Goal: Task Accomplishment & Management: Manage account settings

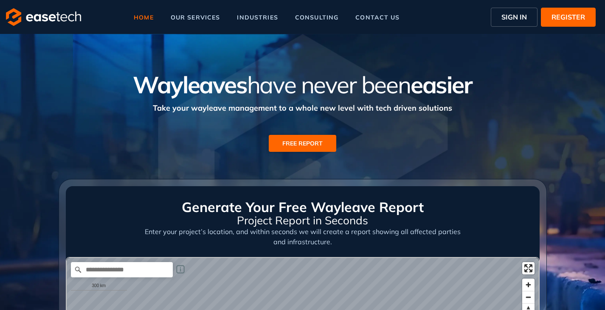
click at [315, 146] on span "FREE REPORT" at bounding box center [302, 143] width 40 height 9
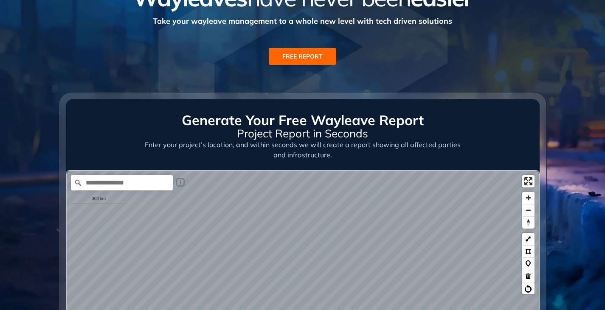
scroll to position [85, 0]
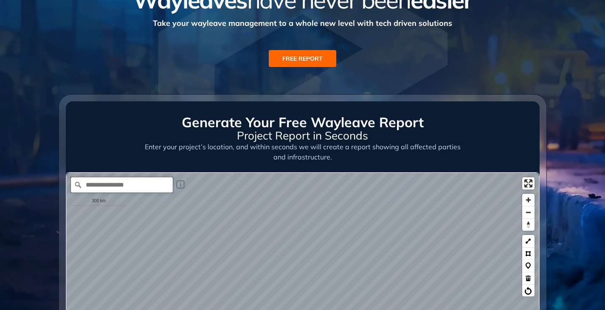
click at [121, 183] on input "Search place..." at bounding box center [122, 184] width 102 height 15
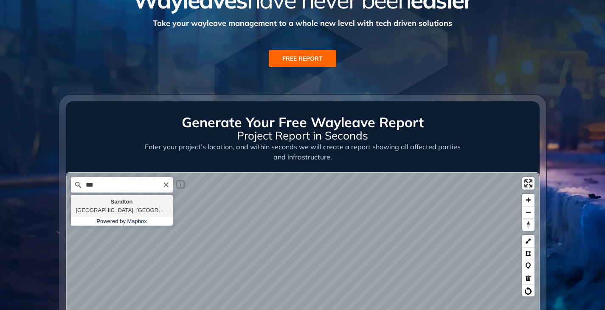
type input "**********"
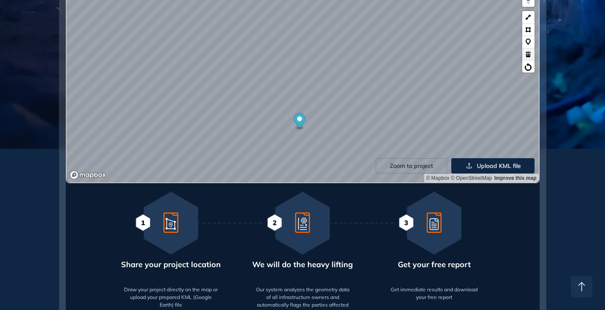
scroll to position [212, 0]
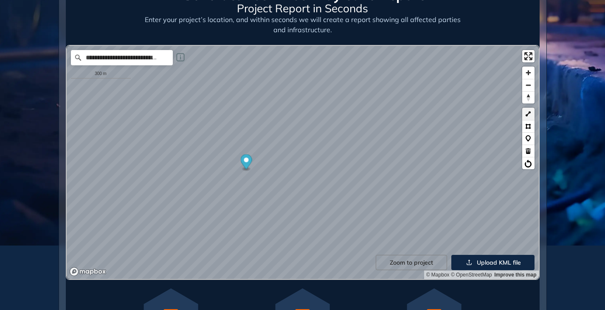
click at [528, 117] on button at bounding box center [528, 114] width 12 height 12
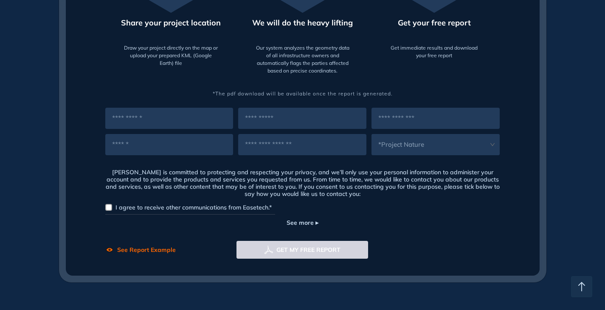
scroll to position [552, 0]
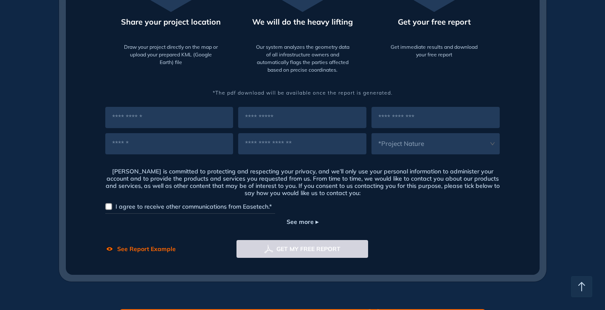
click at [142, 129] on div "*Project Nature" at bounding box center [303, 131] width 400 height 48
click at [146, 120] on input "text" at bounding box center [169, 117] width 128 height 21
type input "******"
type input "*****"
type input "**********"
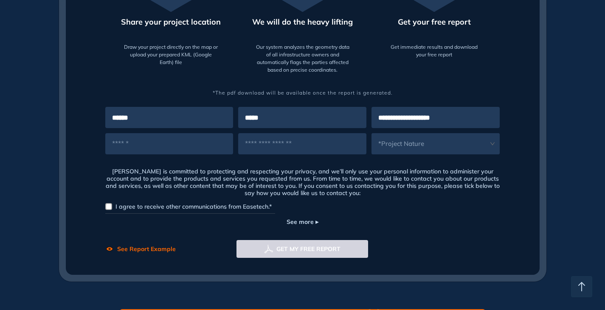
type input "**********"
click at [446, 151] on span at bounding box center [430, 143] width 118 height 21
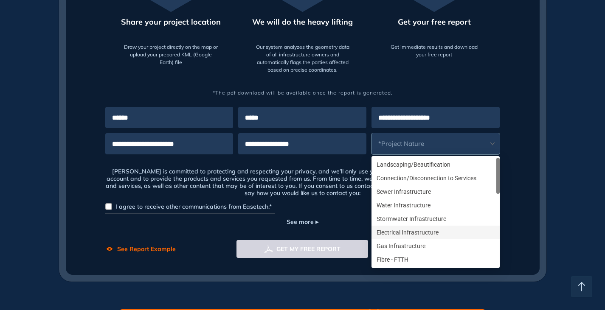
click at [393, 230] on div "Electrical Infrastructure" at bounding box center [435, 232] width 118 height 9
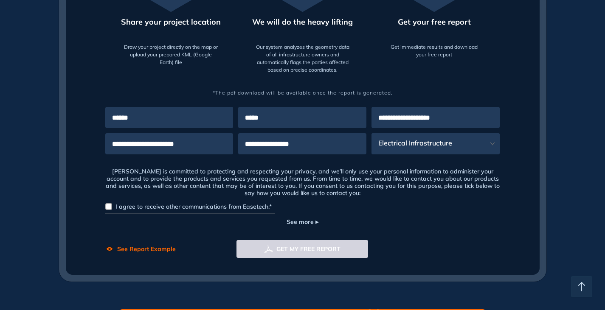
click at [112, 206] on span "I agree to receive other communications from Easetech.*" at bounding box center [193, 206] width 163 height 9
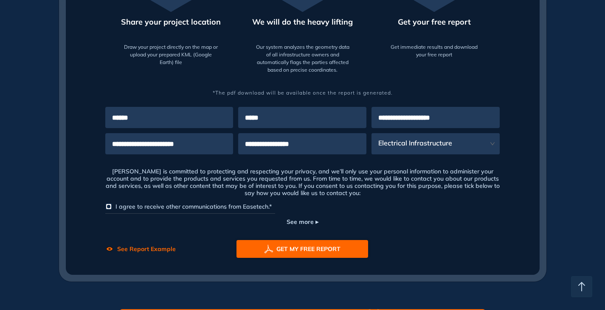
click at [295, 245] on span "GET MY FREE REPORT" at bounding box center [308, 248] width 64 height 9
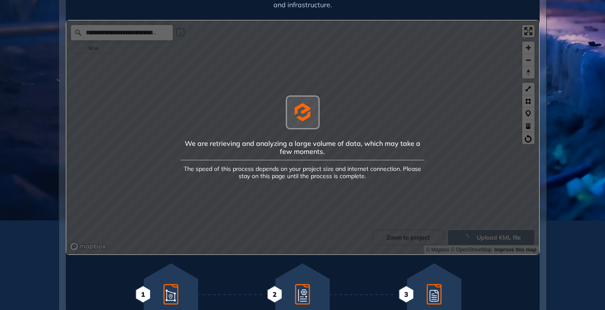
scroll to position [255, 0]
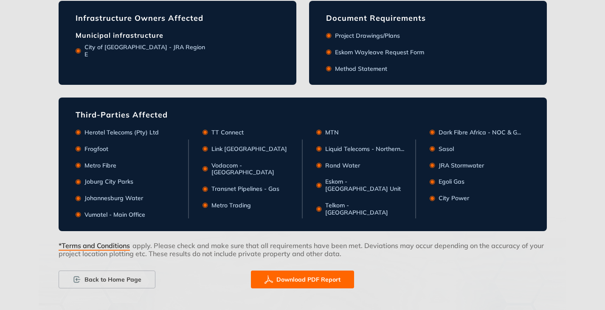
scroll to position [359, 0]
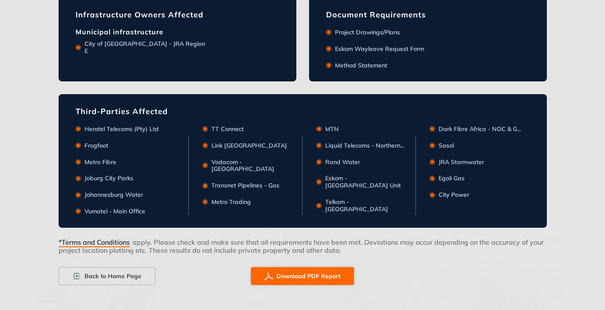
click at [298, 267] on button "Download PDF Report" at bounding box center [302, 276] width 103 height 18
click at [317, 277] on span "Download PDF Report" at bounding box center [308, 276] width 64 height 9
click at [309, 276] on span "Download PDF Report" at bounding box center [308, 276] width 64 height 9
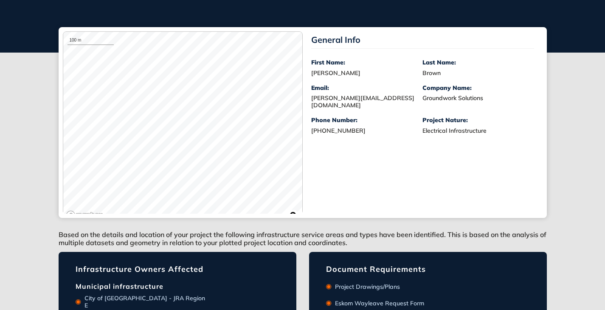
scroll to position [0, 0]
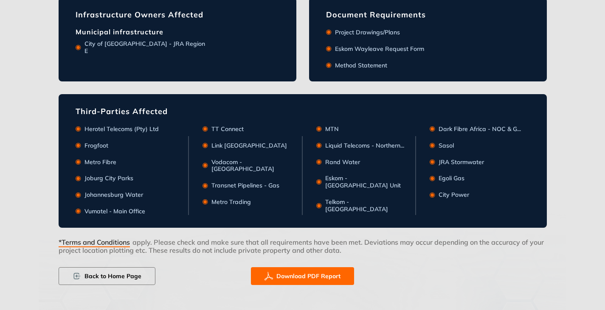
click at [98, 273] on span "Back to Home Page" at bounding box center [112, 276] width 57 height 9
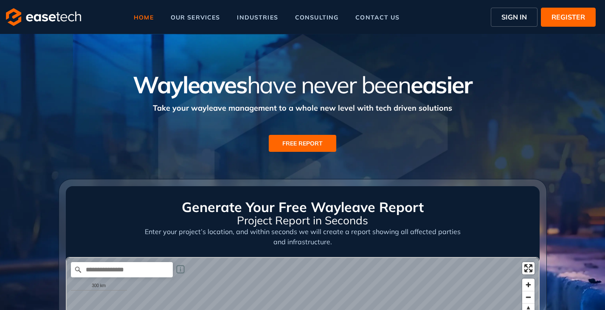
click at [493, 20] on button "SIGN IN" at bounding box center [514, 17] width 47 height 19
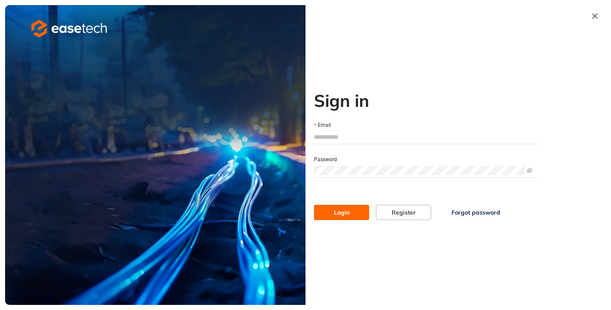
click at [346, 131] on input "Email" at bounding box center [425, 137] width 223 height 13
type input "**********"
click at [342, 215] on span "Login" at bounding box center [342, 212] width 16 height 9
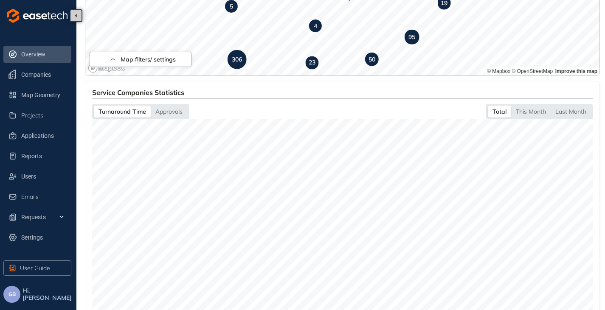
scroll to position [244, 0]
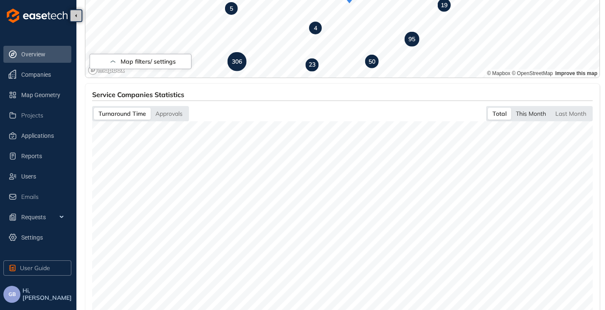
click at [517, 113] on div "This Month" at bounding box center [530, 114] width 39 height 12
click at [575, 113] on div "Last Month" at bounding box center [571, 114] width 40 height 12
click at [500, 115] on div "Total" at bounding box center [499, 114] width 22 height 12
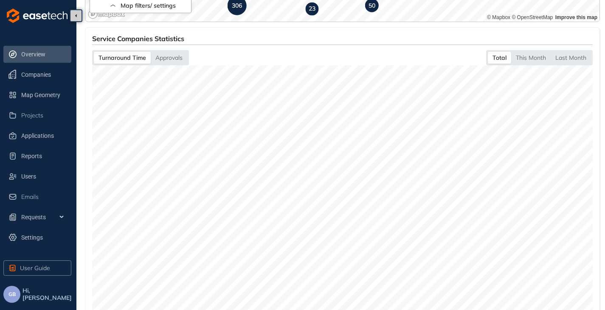
scroll to position [286, 0]
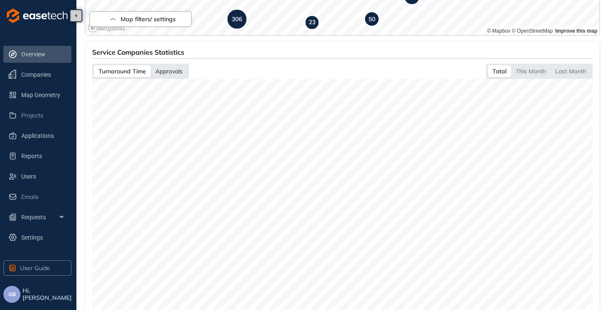
click at [165, 73] on div "Approvals" at bounding box center [169, 71] width 37 height 12
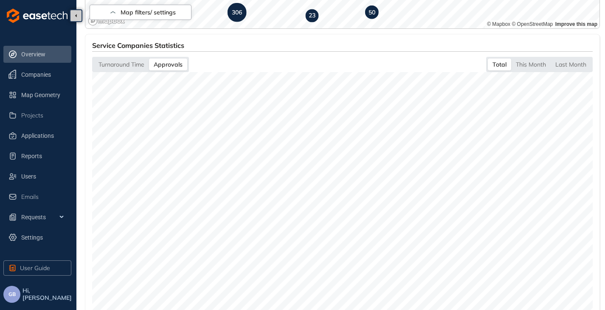
scroll to position [244, 0]
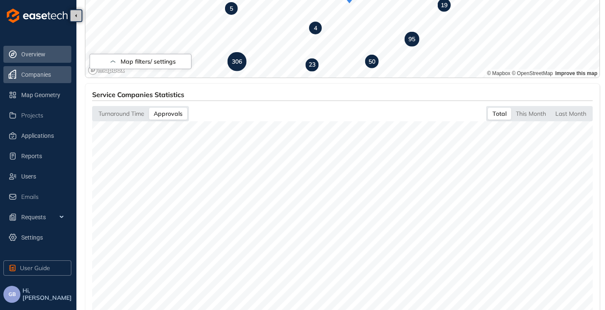
click at [43, 78] on span "Companies" at bounding box center [45, 74] width 48 height 17
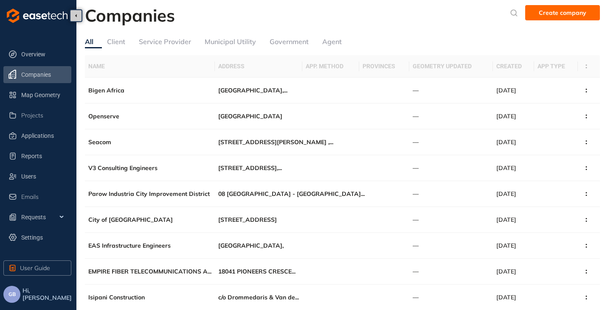
click at [169, 42] on div "Service Provider" at bounding box center [165, 42] width 52 height 11
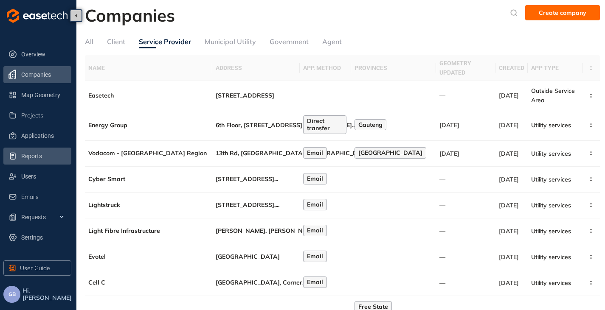
click at [28, 164] on span "Reports" at bounding box center [45, 156] width 48 height 17
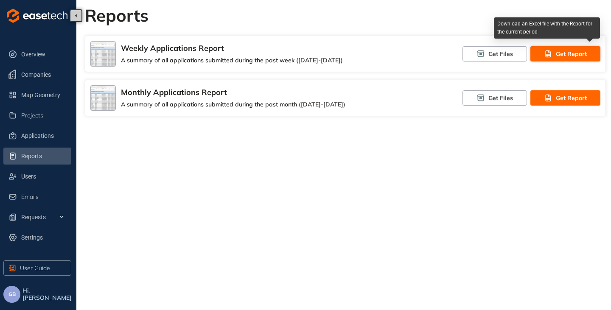
click at [556, 50] on button "Get Report" at bounding box center [566, 53] width 70 height 15
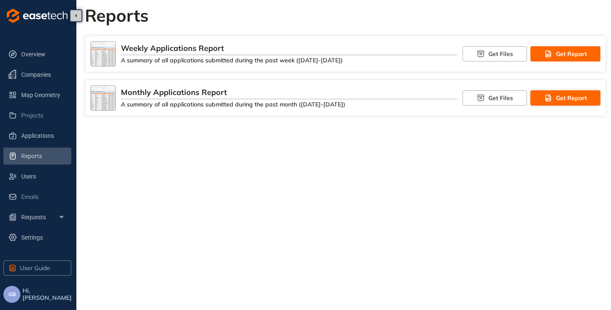
click at [554, 95] on button "Get Report" at bounding box center [566, 97] width 70 height 15
click at [40, 236] on span "Settings" at bounding box center [45, 237] width 48 height 17
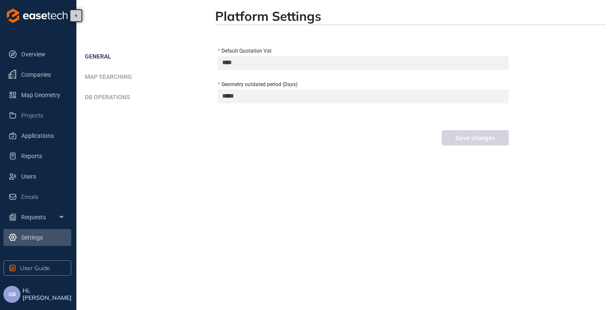
click at [107, 93] on li "DB operations" at bounding box center [146, 97] width 123 height 17
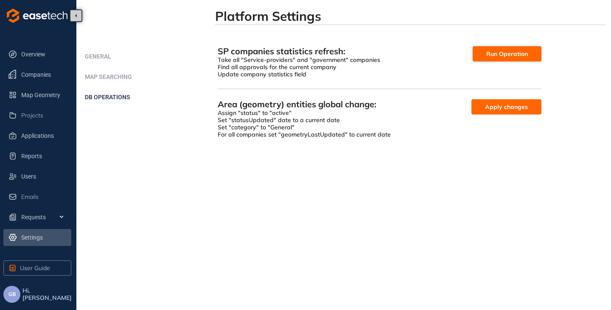
click at [494, 54] on span "Run Operation" at bounding box center [507, 53] width 42 height 9
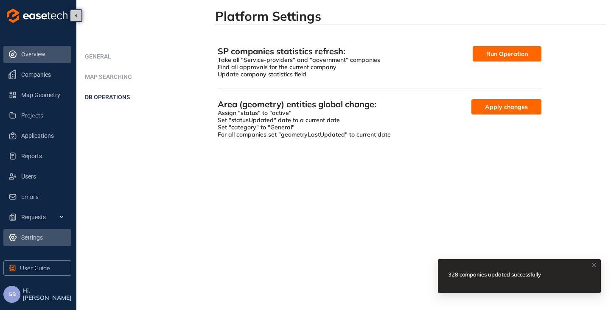
click at [30, 54] on span "Overview" at bounding box center [45, 54] width 48 height 17
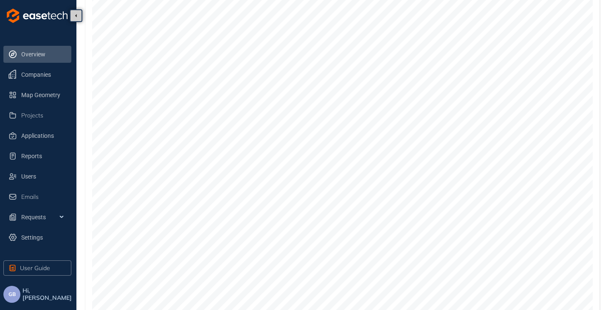
scroll to position [314, 0]
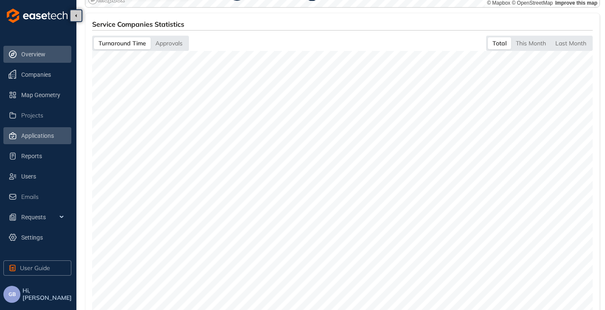
click at [24, 139] on span "Applications" at bounding box center [45, 135] width 48 height 17
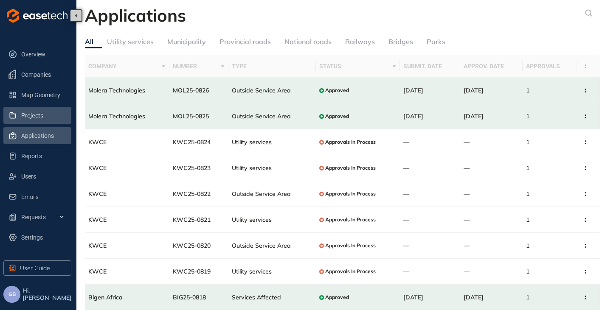
click at [21, 115] on span "Projects" at bounding box center [32, 115] width 22 height 7
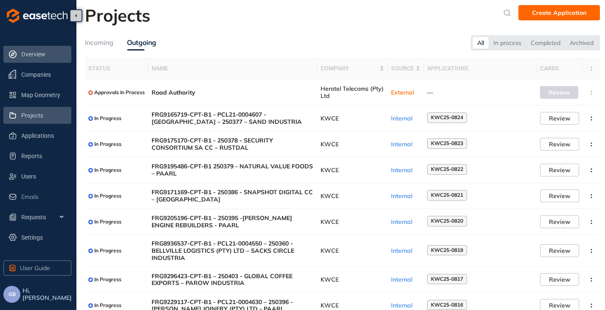
click at [19, 54] on li "Overview" at bounding box center [37, 54] width 68 height 17
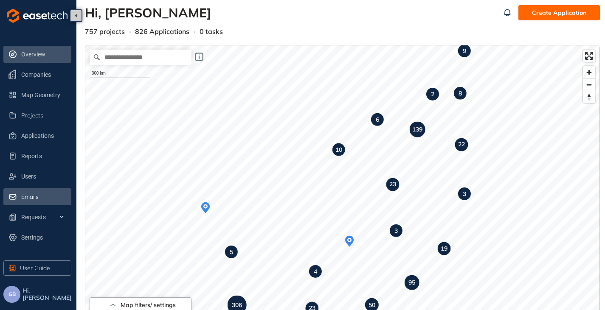
scroll to position [170, 0]
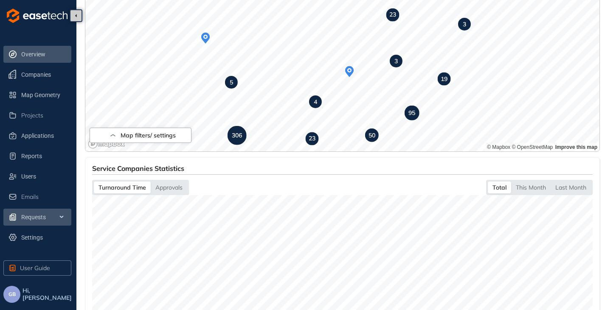
click at [32, 217] on span "Requests" at bounding box center [45, 217] width 48 height 17
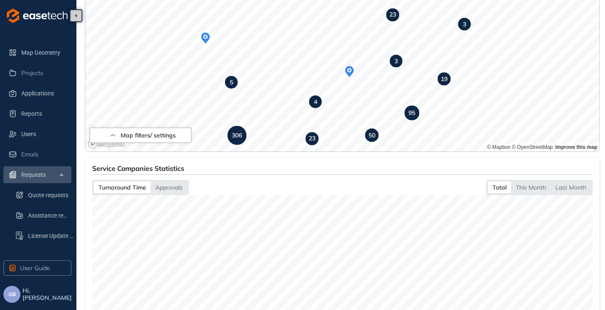
scroll to position [61, 0]
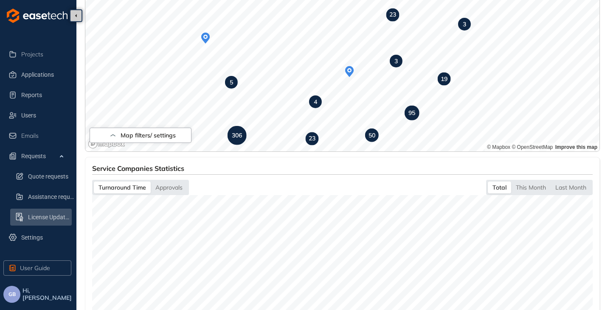
click at [33, 219] on span "License Update Requests" at bounding box center [49, 217] width 42 height 17
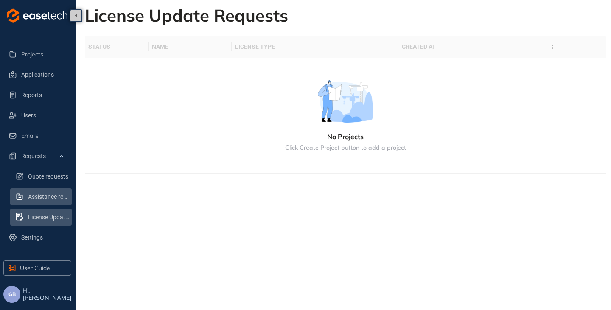
click at [39, 200] on span "Assistance requests" at bounding box center [49, 196] width 42 height 17
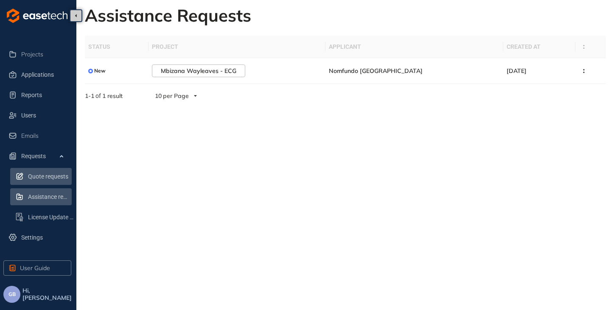
click at [39, 177] on span "Quote requests" at bounding box center [49, 176] width 42 height 17
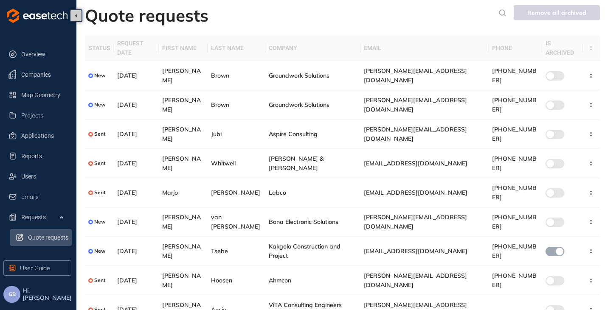
click at [13, 295] on span "GB" at bounding box center [11, 295] width 7 height 6
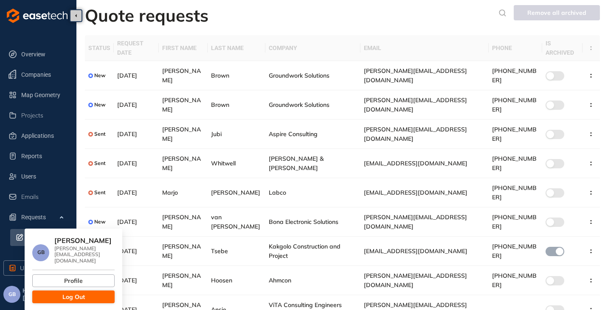
click at [59, 291] on button "Log Out" at bounding box center [73, 297] width 82 height 13
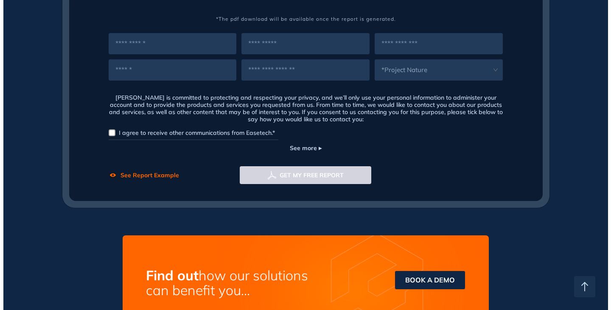
scroll to position [637, 0]
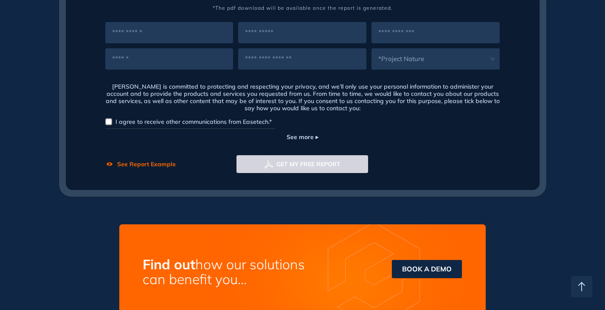
click at [311, 136] on span "See more ▸" at bounding box center [303, 136] width 32 height 9
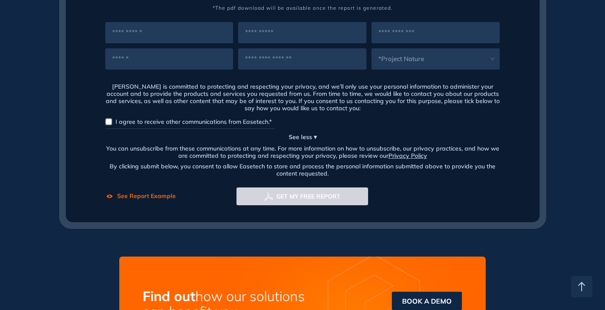
click at [311, 136] on span "See less ▾" at bounding box center [303, 136] width 28 height 9
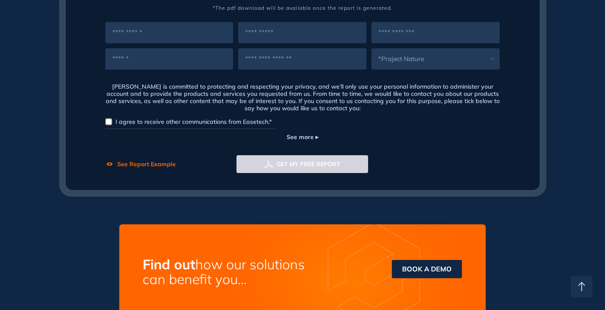
click at [116, 163] on button "See Report Example" at bounding box center [140, 164] width 70 height 18
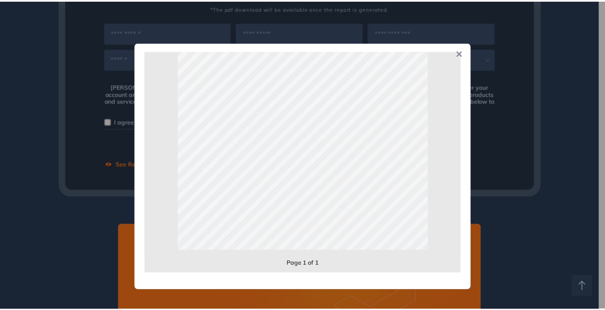
scroll to position [6, 0]
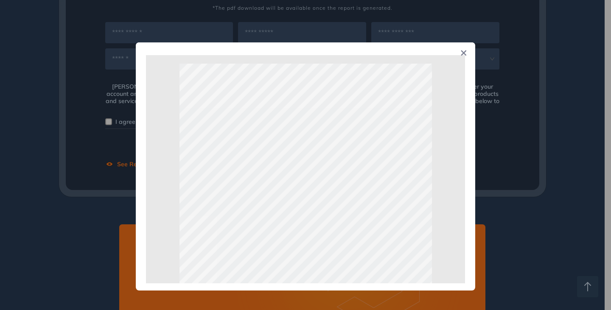
click at [466, 53] on icon "Close" at bounding box center [464, 53] width 6 height 6
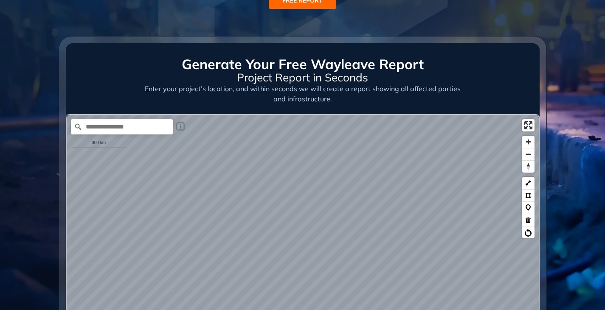
scroll to position [0, 0]
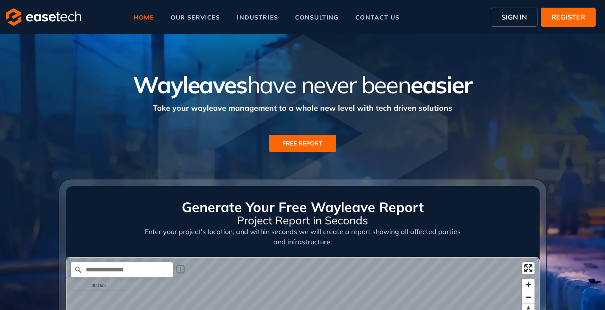
click at [544, 18] on button "REGISTER" at bounding box center [568, 17] width 55 height 19
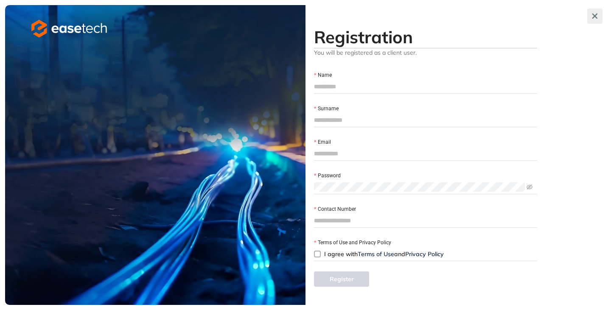
click at [593, 13] on icon "button" at bounding box center [595, 16] width 8 height 6
